Goal: Ask a question: Seek information or help from site administrators or community

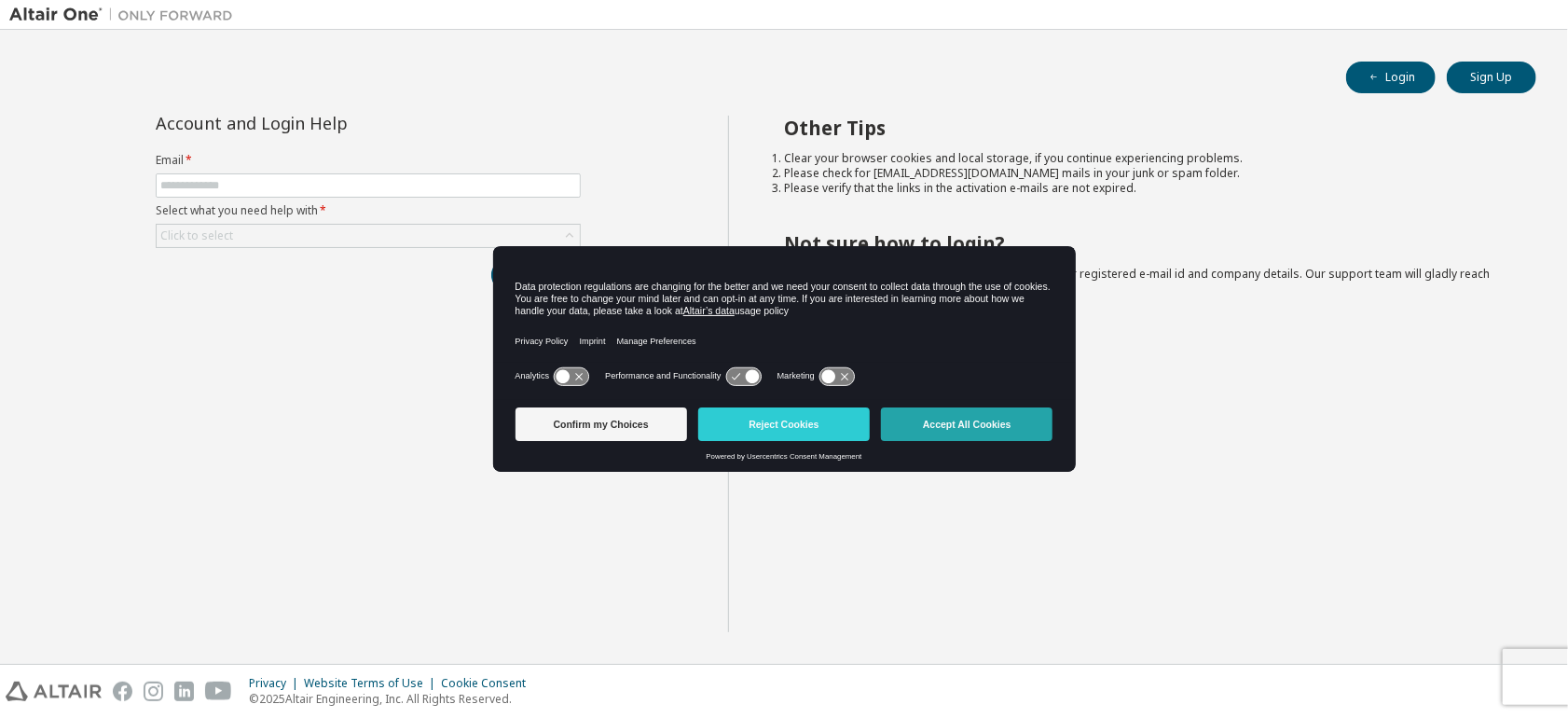
click at [966, 420] on button "Accept All Cookies" at bounding box center [966, 423] width 171 height 34
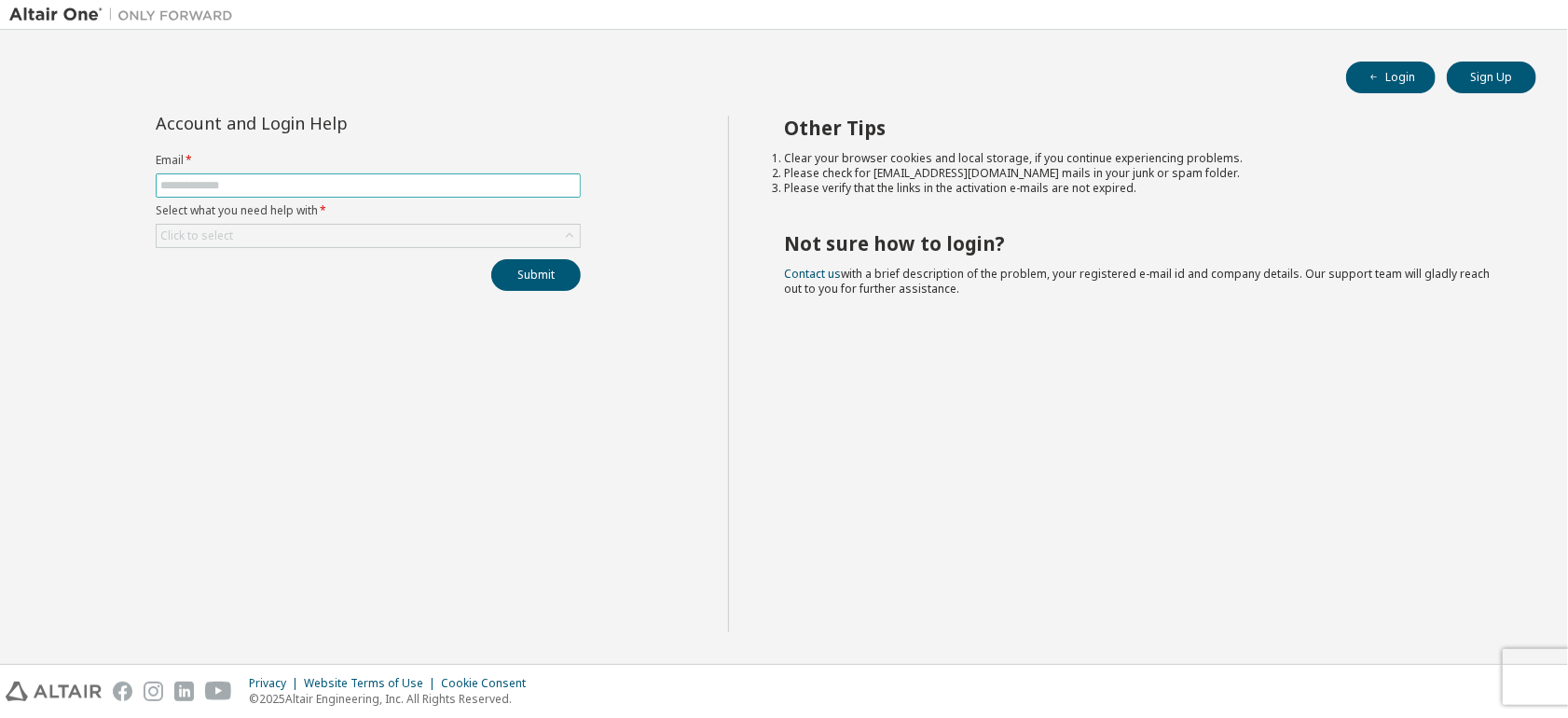
click at [293, 189] on input "text" at bounding box center [369, 185] width 416 height 14
type input "**********"
click at [278, 238] on div "Click to select" at bounding box center [369, 235] width 424 height 22
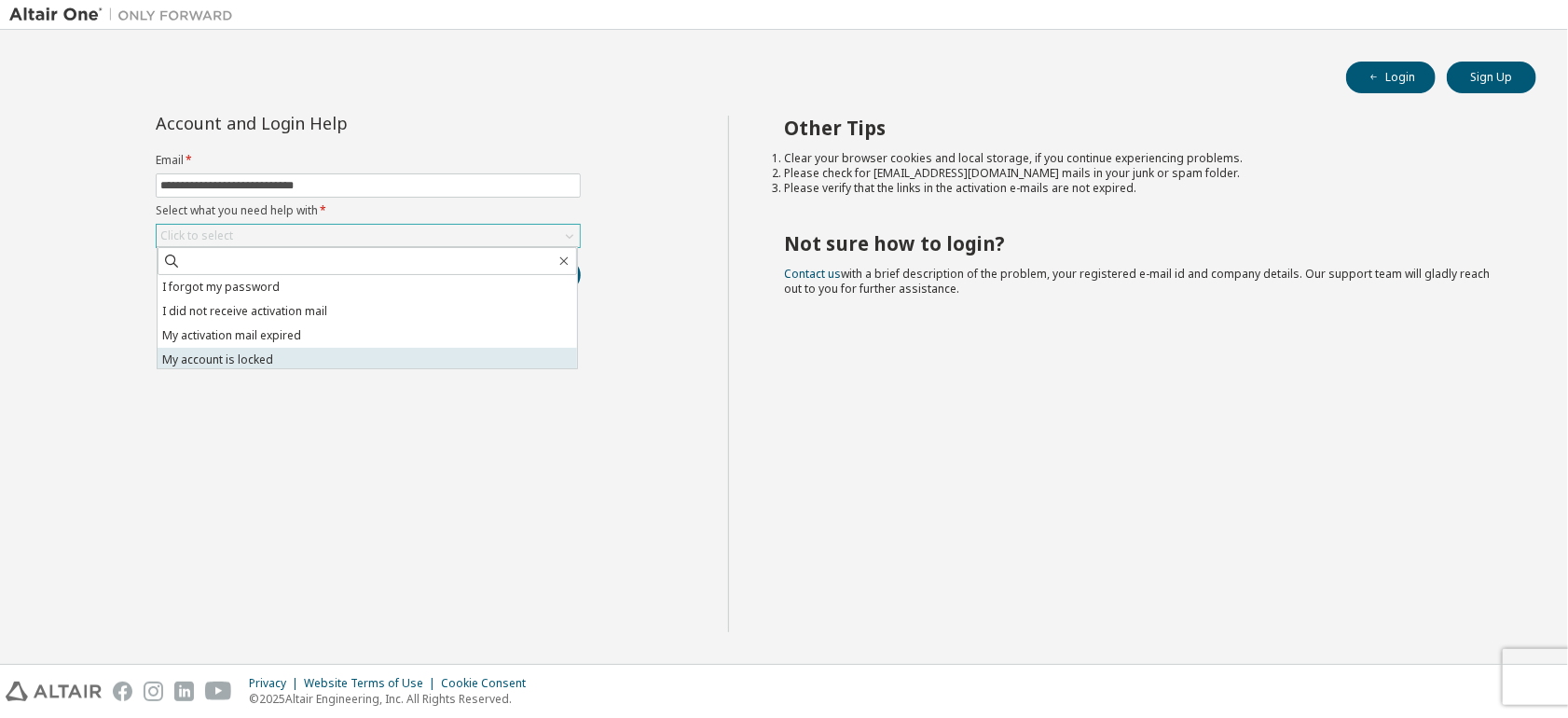
click at [302, 366] on li "My account is locked" at bounding box center [368, 359] width 420 height 24
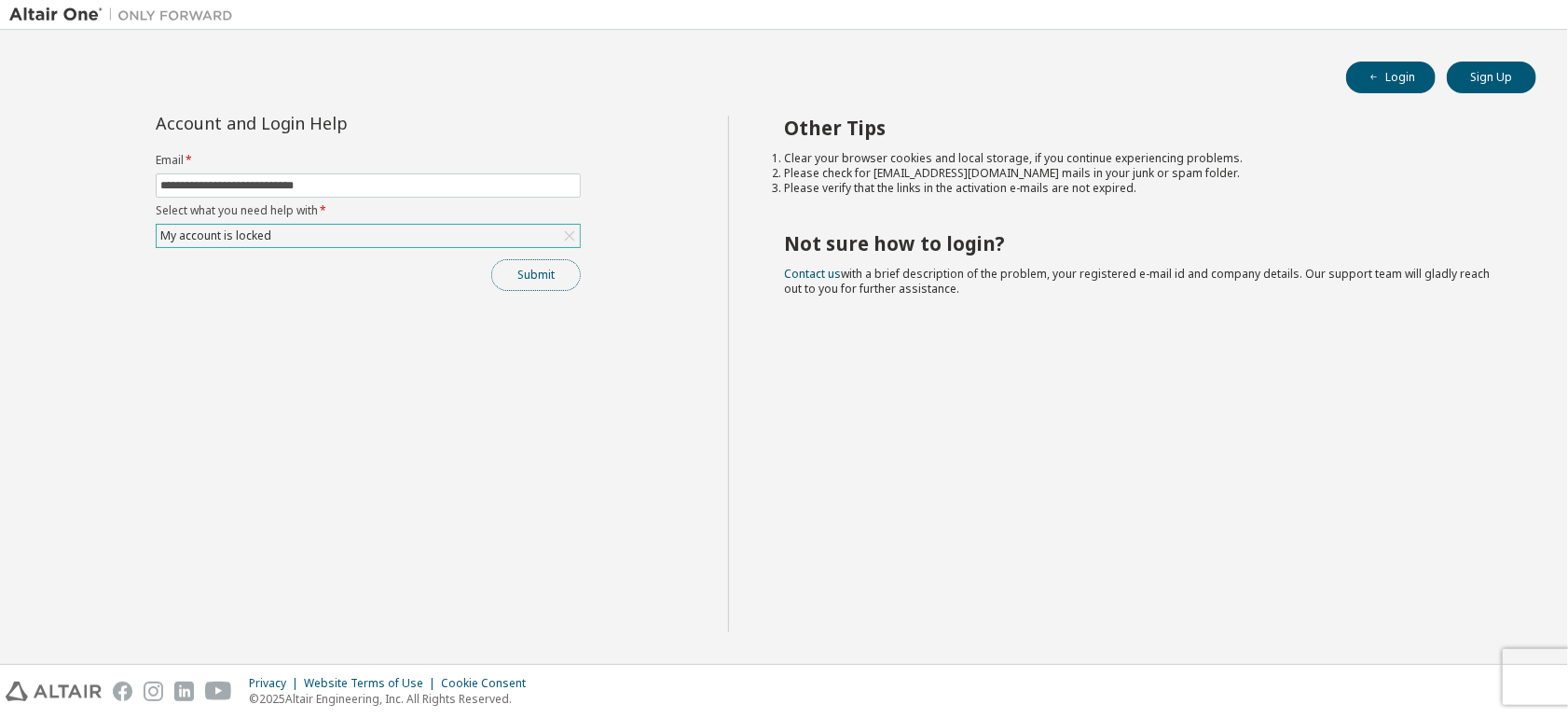
click at [537, 277] on button "Submit" at bounding box center [535, 274] width 90 height 32
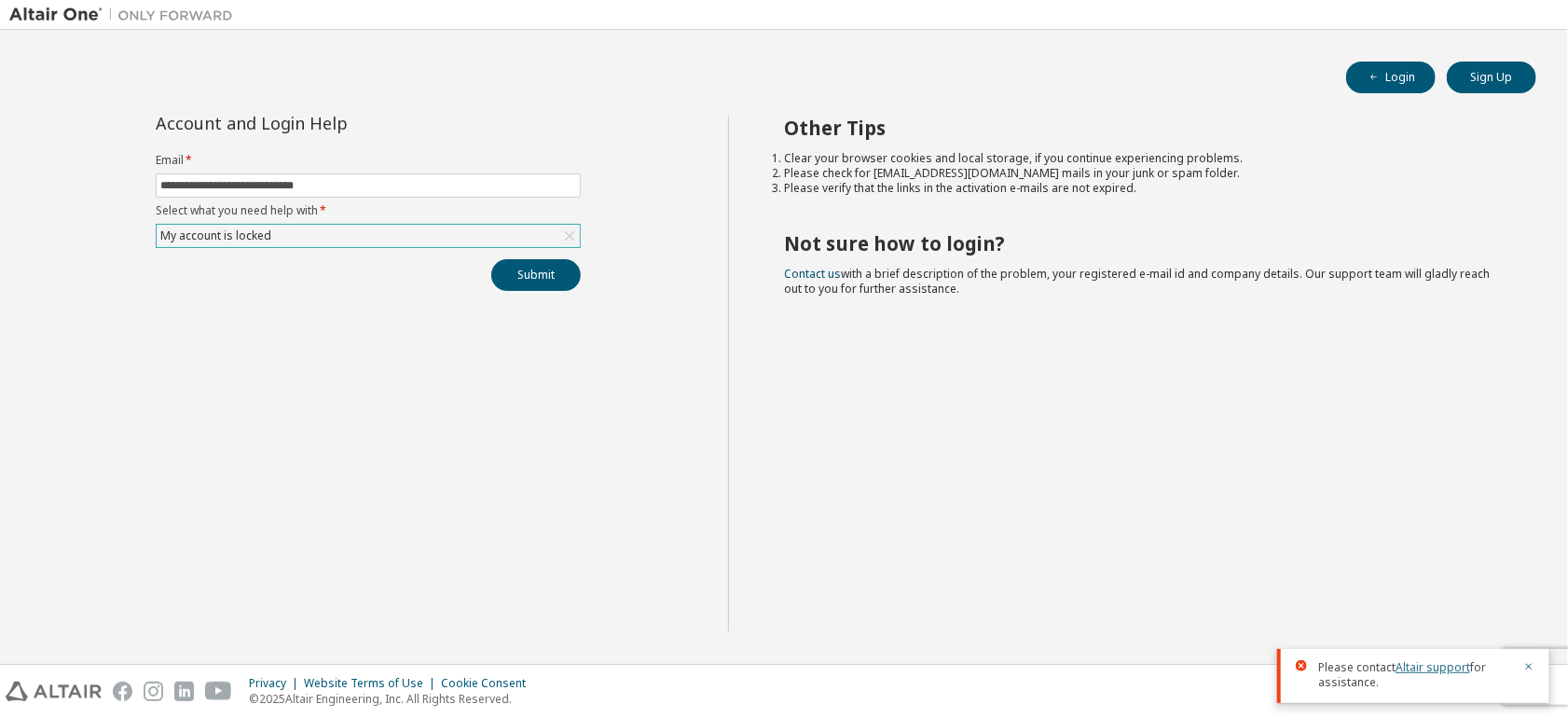
click at [1437, 662] on link "Altair support" at bounding box center [1431, 667] width 74 height 15
